Goal: Transaction & Acquisition: Purchase product/service

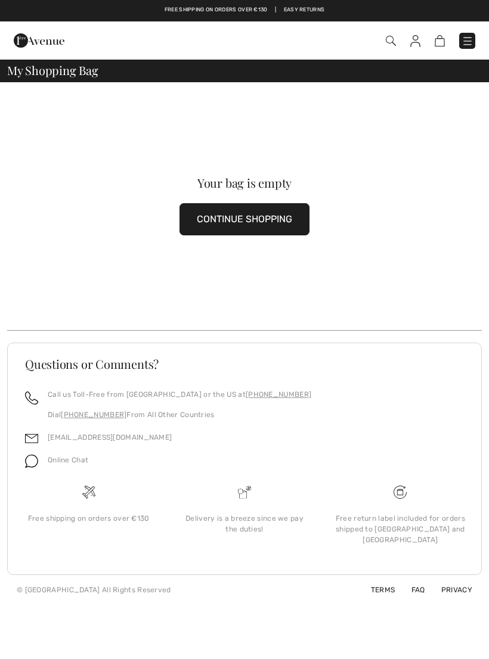
click at [285, 213] on button "CONTINUE SHOPPING" at bounding box center [244, 219] width 130 height 32
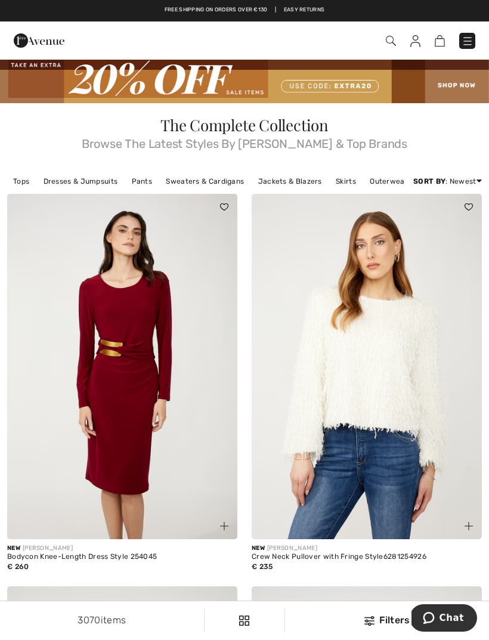
click at [343, 184] on link "Skirts" at bounding box center [346, 181] width 32 height 16
click at [340, 185] on link "Skirts" at bounding box center [346, 181] width 32 height 16
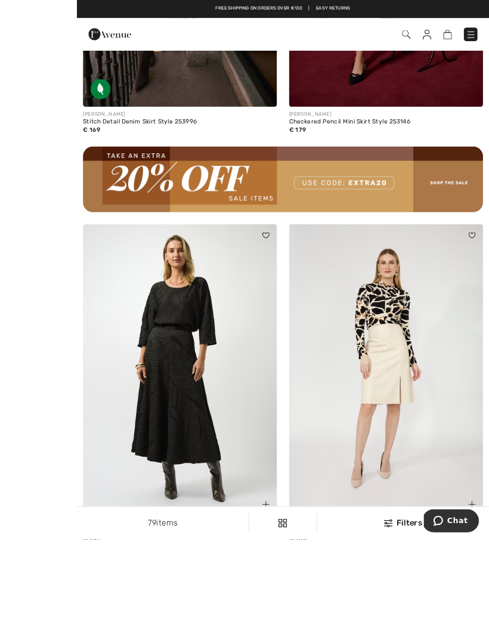
scroll to position [5092, 0]
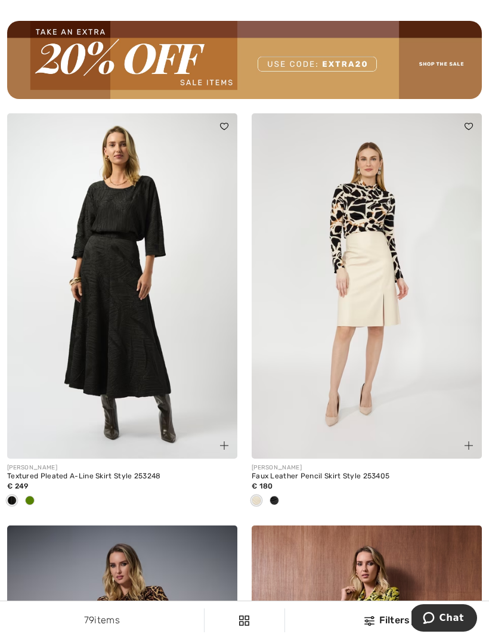
click at [374, 290] on img at bounding box center [367, 285] width 230 height 345
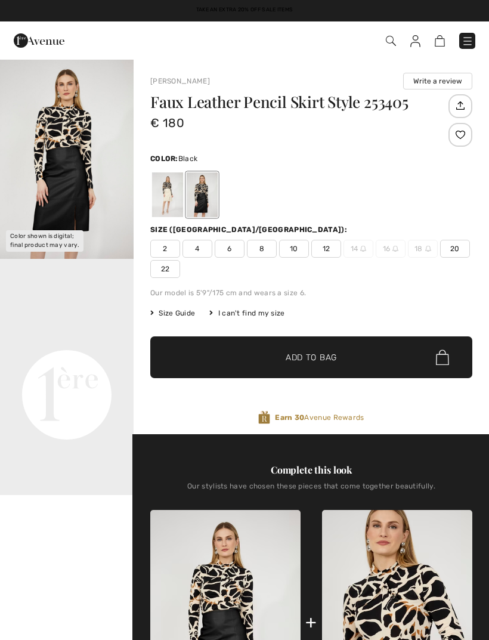
checkbox input "true"
click at [88, 361] on video "Your browser does not support the video tag." at bounding box center [67, 328] width 134 height 67
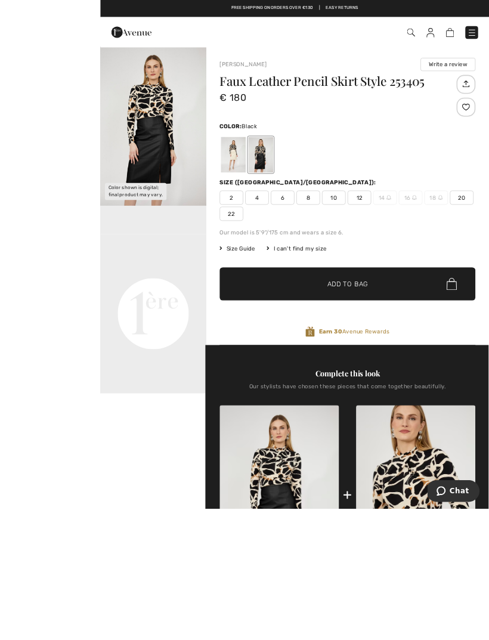
scroll to position [72, 0]
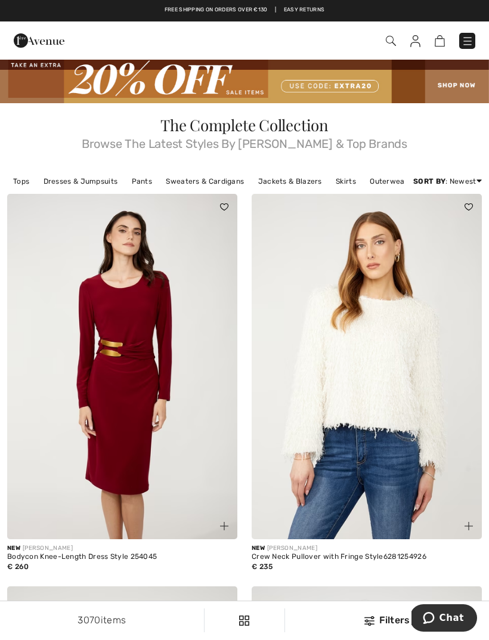
click at [343, 186] on link "Skirts" at bounding box center [346, 181] width 32 height 16
click at [463, 46] on img at bounding box center [467, 41] width 12 height 12
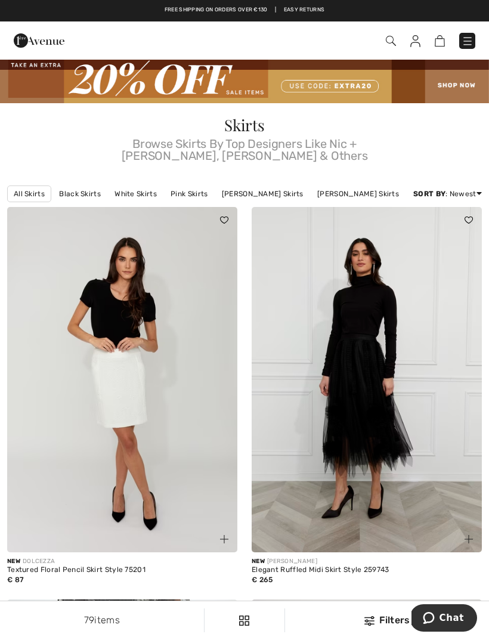
click at [390, 627] on div "79 items Filters ✖ Clear View Results 79" at bounding box center [244, 620] width 489 height 38
click at [384, 621] on div "Filters" at bounding box center [387, 620] width 190 height 14
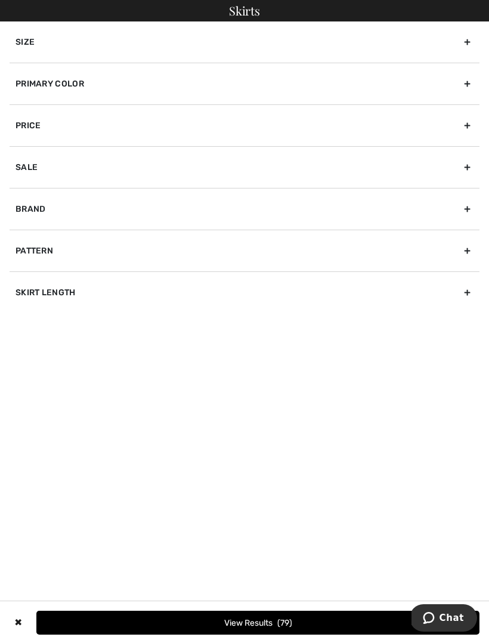
click at [30, 38] on div "Size" at bounding box center [245, 41] width 470 height 41
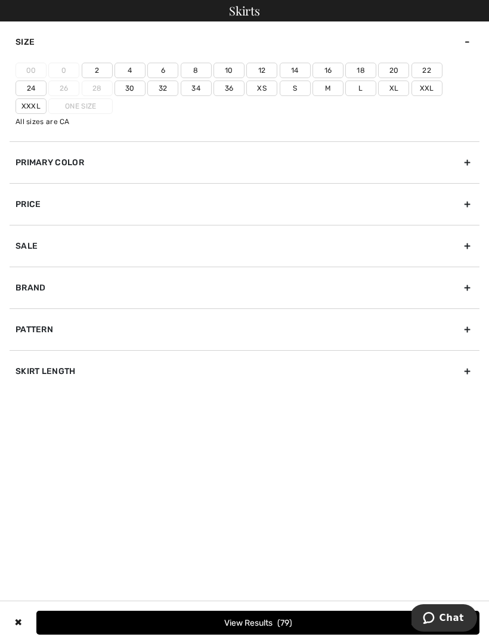
click at [333, 73] on label "16" at bounding box center [327, 71] width 31 height 16
click at [0, 0] on input"] "16" at bounding box center [0, 0] width 0 height 0
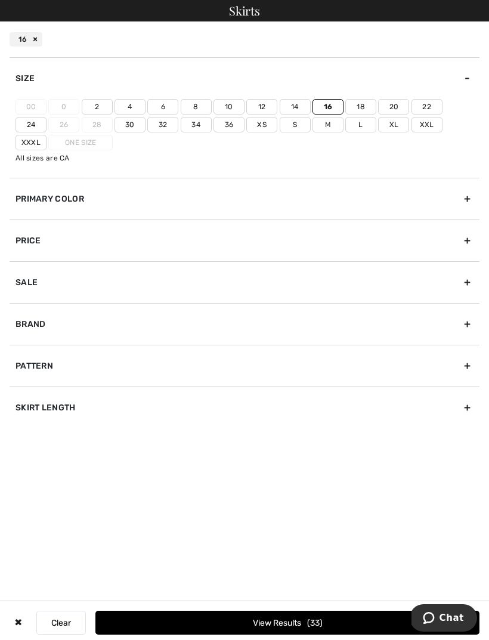
click at [378, 126] on label "Xl" at bounding box center [393, 125] width 31 height 16
click at [0, 0] on input"] "Xl" at bounding box center [0, 0] width 0 height 0
click at [61, 407] on div "Skirt Length" at bounding box center [245, 407] width 470 height 42
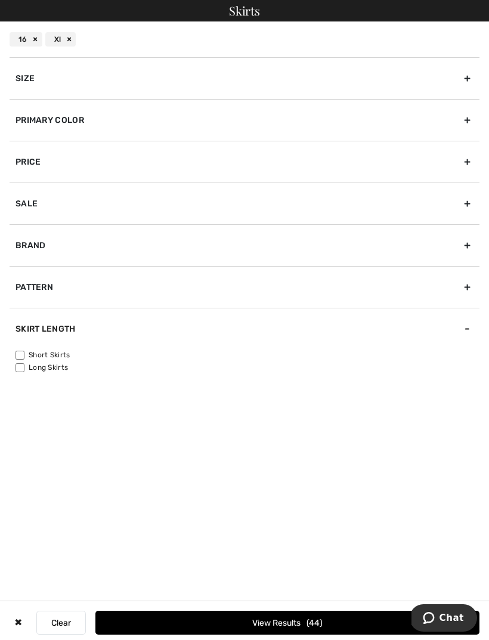
click at [154, 399] on div "Size 00 0 2 4 6 8 10 12 14 16 18 20 22 24 26 28 30 32 34 36 Xs S M L Xl Xxl Xxx…" at bounding box center [245, 243] width 470 height 373
click at [36, 74] on div "Size" at bounding box center [245, 78] width 470 height 42
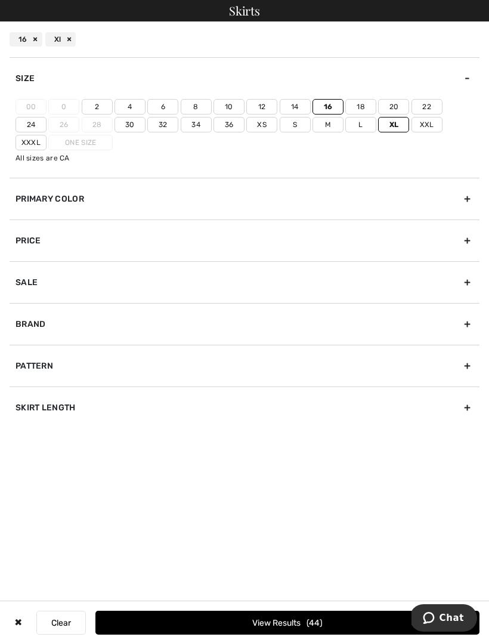
click at [261, 622] on button "View Results 44" at bounding box center [287, 623] width 384 height 24
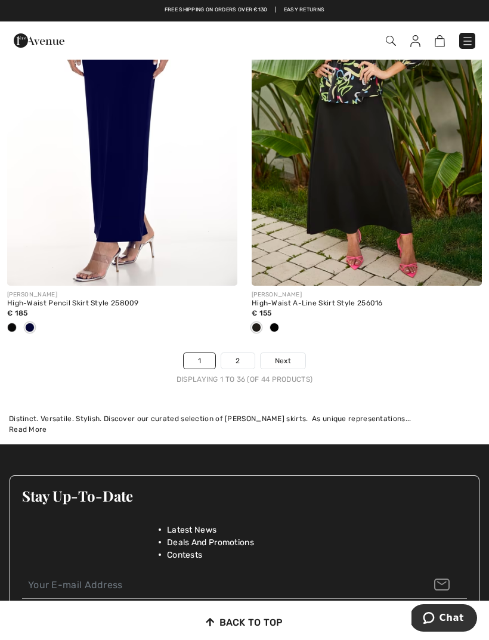
scroll to position [7260, 0]
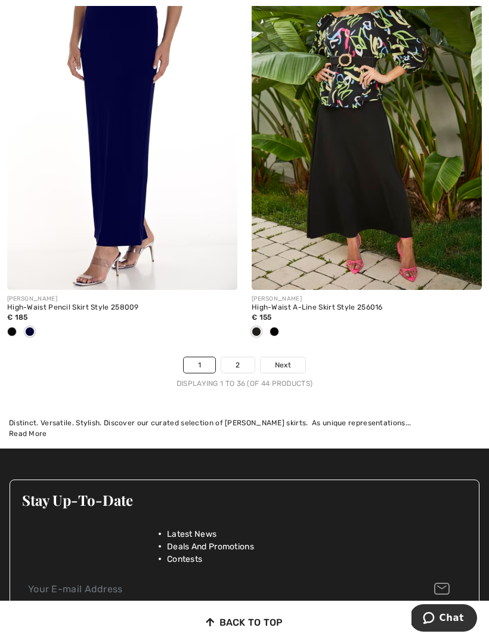
click at [238, 357] on link "2" at bounding box center [237, 365] width 33 height 16
